Goal: Transaction & Acquisition: Book appointment/travel/reservation

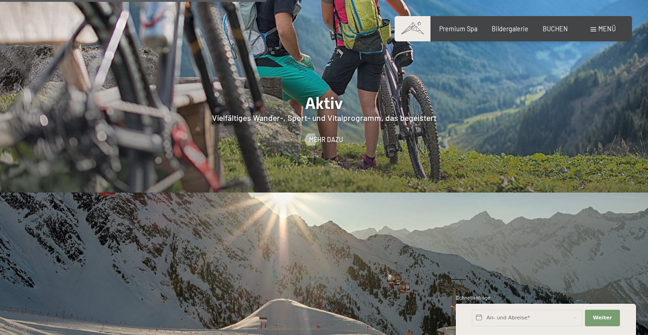
scroll to position [1708, 0]
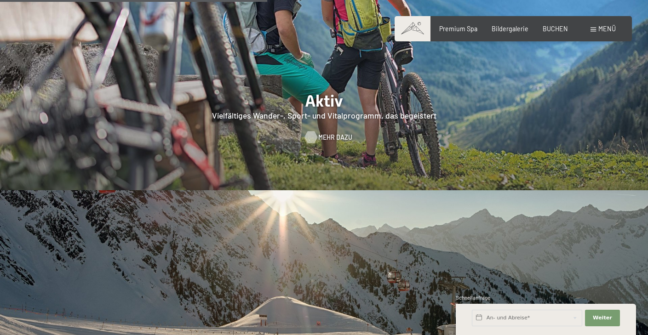
click at [330, 133] on span "Mehr dazu" at bounding box center [335, 137] width 34 height 9
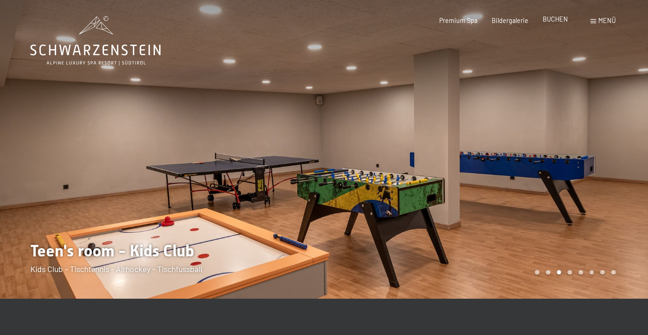
click at [559, 19] on span "BUCHEN" at bounding box center [555, 19] width 25 height 8
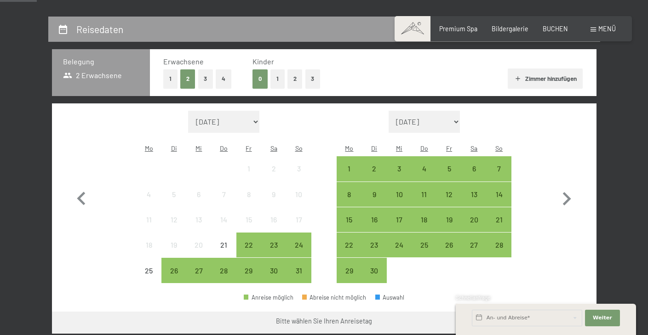
scroll to position [190, 0]
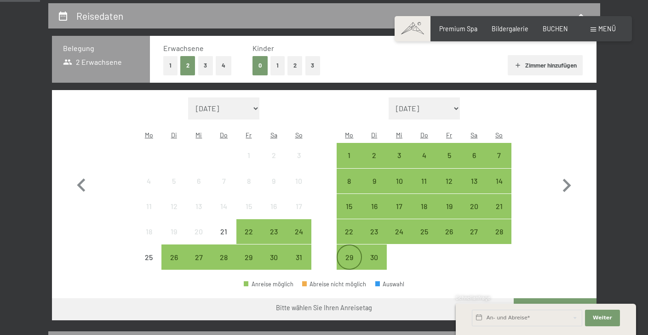
click at [344, 254] on div "29" at bounding box center [349, 265] width 23 height 23
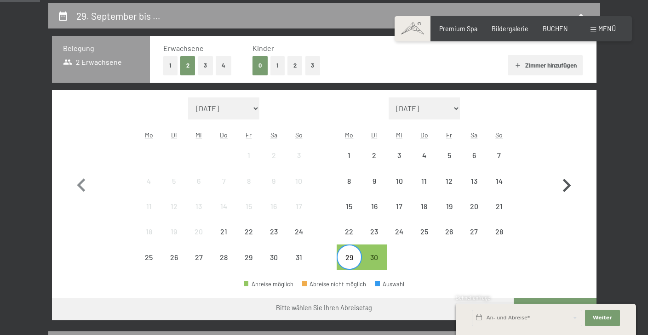
click at [571, 173] on icon "button" at bounding box center [566, 186] width 27 height 27
select select "2025-09-01"
select select "2025-10-01"
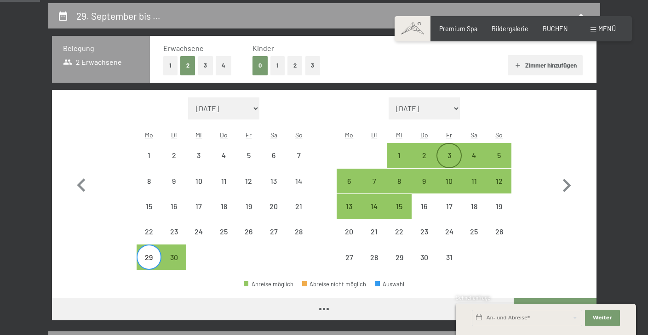
select select "2025-09-01"
select select "2025-10-01"
click at [453, 144] on div "3" at bounding box center [448, 155] width 23 height 23
select select "2025-09-01"
select select "2025-10-01"
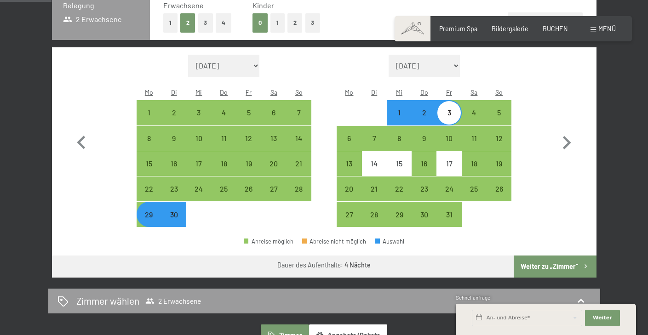
click at [545, 256] on button "Weiter zu „Zimmer“" at bounding box center [555, 267] width 82 height 22
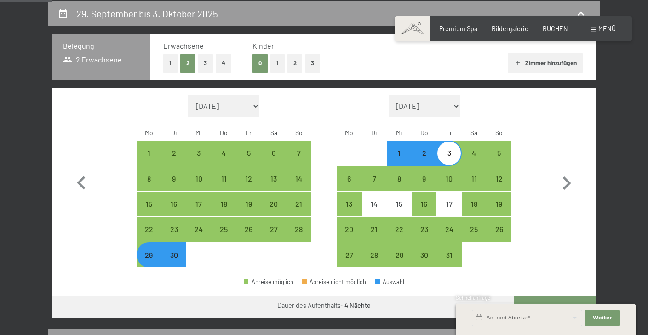
select select "2025-09-01"
select select "2025-10-01"
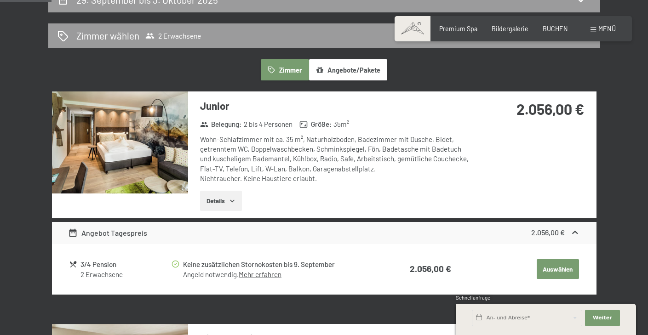
scroll to position [220, 0]
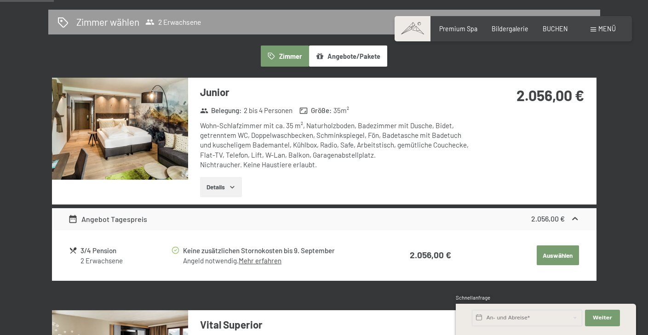
click at [230, 184] on icon "button" at bounding box center [232, 187] width 7 height 7
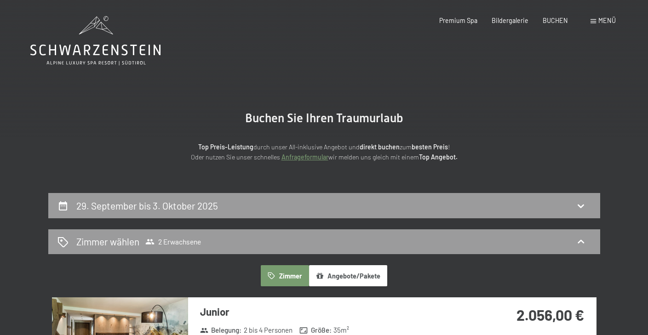
scroll to position [0, 0]
click at [472, 24] on div "Premium Spa" at bounding box center [458, 19] width 38 height 9
click at [465, 18] on span "Premium Spa" at bounding box center [458, 19] width 38 height 8
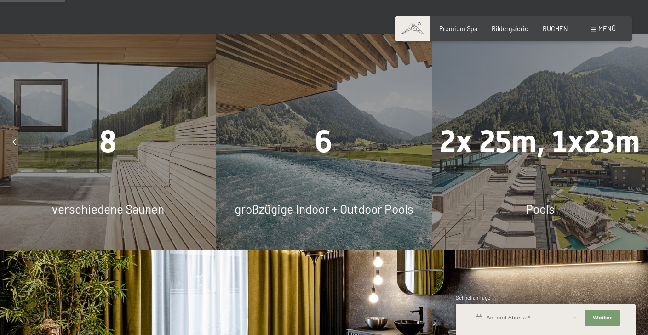
scroll to position [571, 0]
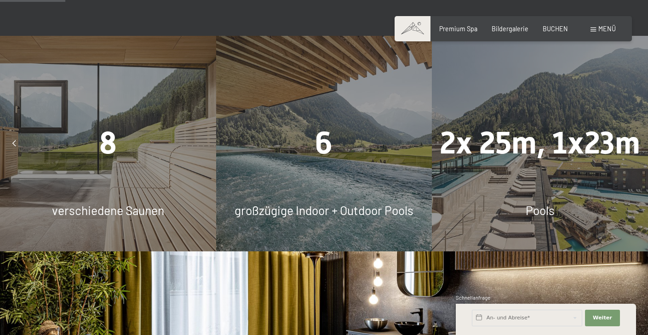
click at [367, 149] on div "6" at bounding box center [324, 143] width 216 height 43
click at [123, 124] on div "8" at bounding box center [108, 143] width 216 height 43
click at [22, 133] on div at bounding box center [14, 143] width 20 height 20
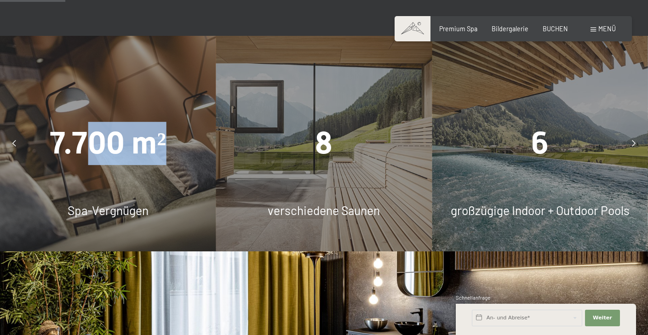
click at [83, 148] on div "7.700 m²" at bounding box center [108, 143] width 216 height 43
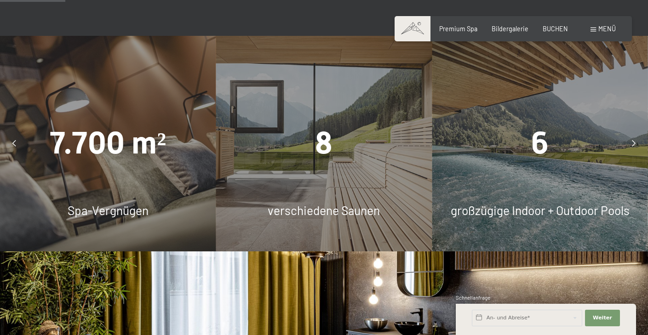
click at [59, 139] on span "7.700 m²" at bounding box center [108, 144] width 116 height 36
click at [15, 140] on icon at bounding box center [14, 143] width 4 height 6
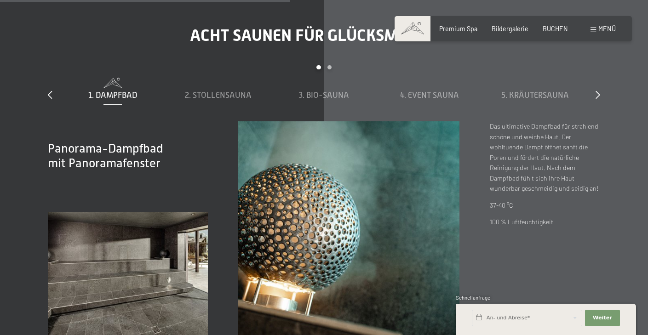
scroll to position [2536, 0]
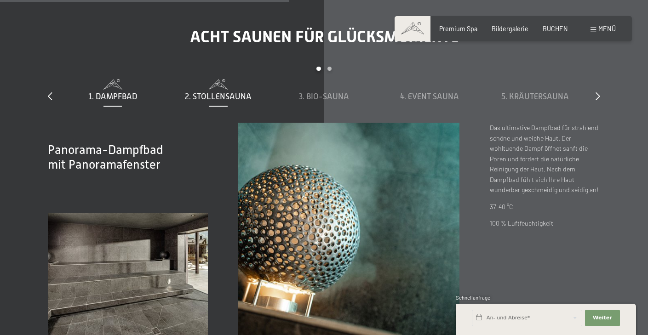
click at [227, 79] on div "2. Stollensauna" at bounding box center [219, 90] width 98 height 23
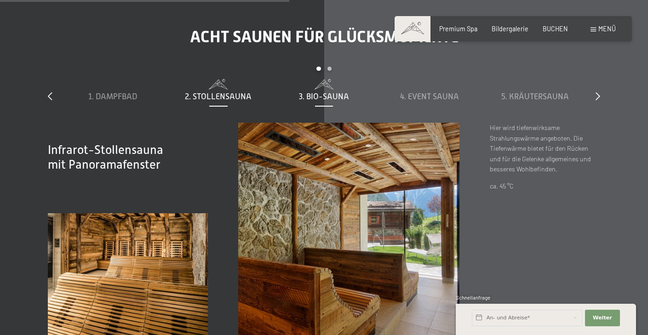
click at [346, 92] on span "3. Bio-Sauna" at bounding box center [324, 96] width 50 height 9
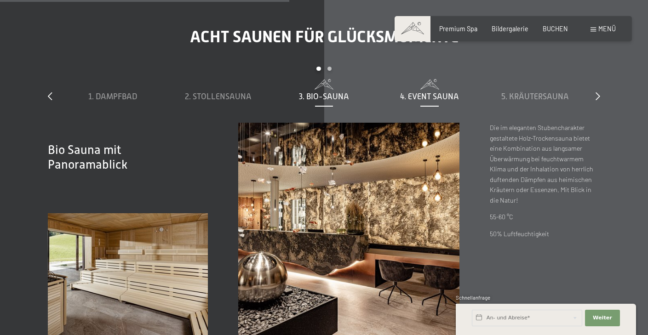
click at [435, 79] on span at bounding box center [430, 84] width 98 height 10
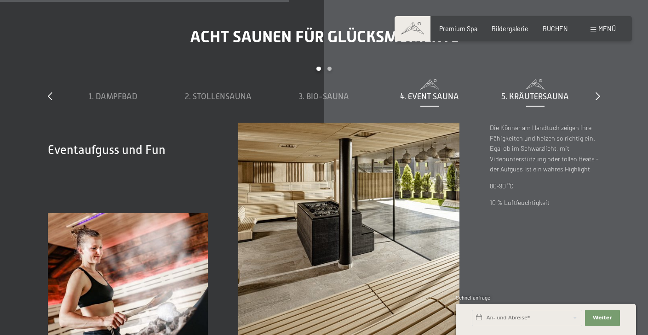
click at [510, 92] on span "5. Kräutersauna" at bounding box center [535, 96] width 68 height 9
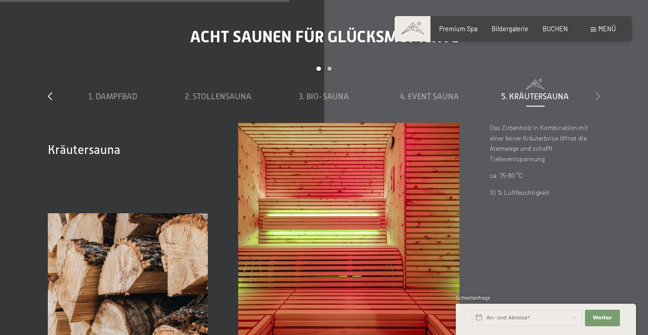
click at [597, 92] on icon at bounding box center [598, 96] width 5 height 8
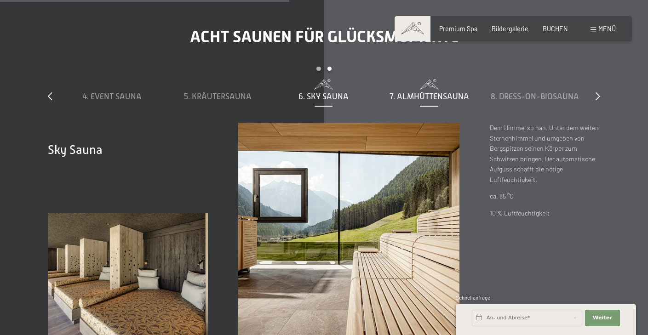
click at [458, 92] on span "7. Almhüttensauna" at bounding box center [430, 96] width 80 height 9
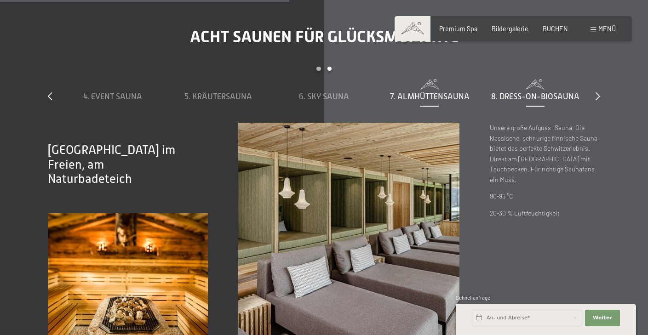
click at [546, 92] on span "8. Dress-on-Biosauna" at bounding box center [535, 96] width 88 height 9
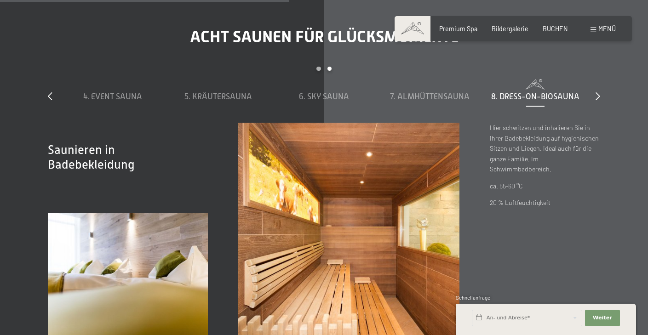
click at [595, 86] on div "slide 4 to 8 of 8 1. Dampfbad 2. Stollensauna 3. Bio-Sauna 4. Event Sauna 5. Kr…" at bounding box center [324, 95] width 552 height 56
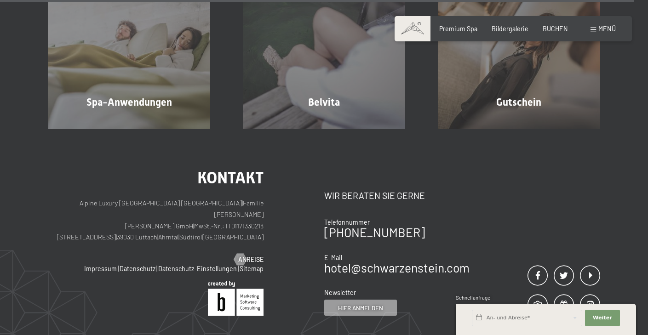
scroll to position [4808, 0]
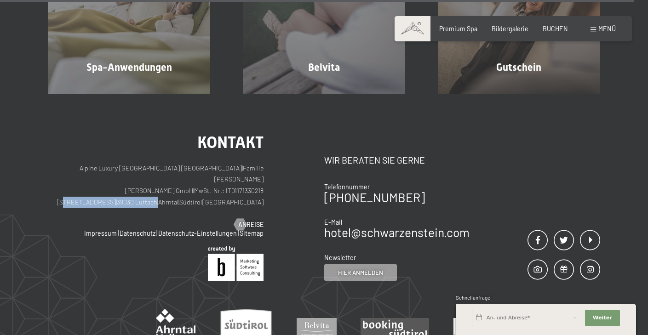
drag, startPoint x: 117, startPoint y: 155, endPoint x: 196, endPoint y: 155, distance: 79.1
click at [196, 163] on p "Alpine Luxury SPA Resort SCHWARZENSTEIN | Familie Zimmerhofer Otmar Zimmerhofer…" at bounding box center [156, 186] width 216 height 46
click at [89, 166] on div "Kontakt Alpine Luxury SPA Resort SCHWARZENSTEIN | Familie Zimmerhofer Otmar Zim…" at bounding box center [156, 181] width 216 height 95
drag, startPoint x: 114, startPoint y: 153, endPoint x: 192, endPoint y: 147, distance: 78.0
click at [194, 163] on p "Alpine Luxury SPA Resort SCHWARZENSTEIN | Familie Zimmerhofer Otmar Zimmerhofer…" at bounding box center [156, 186] width 216 height 46
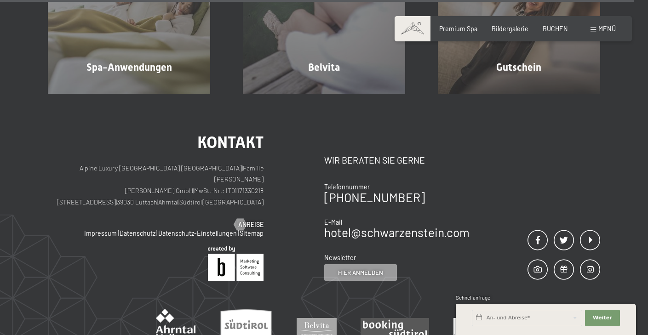
copy p "Dorfstraße 11 | 39030 Luttach"
